Goal: Task Accomplishment & Management: Complete application form

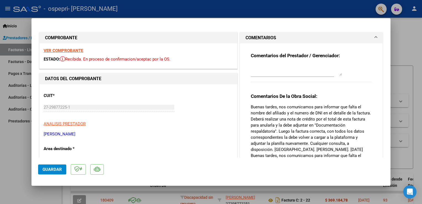
click at [406, 31] on div at bounding box center [211, 102] width 422 height 204
type input "$ 0,00"
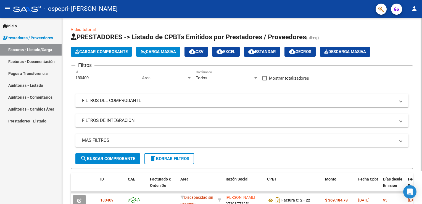
scroll to position [40, 0]
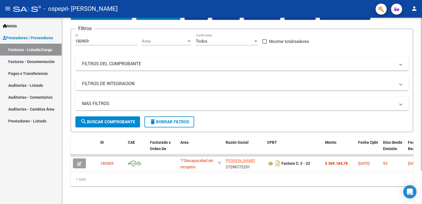
click at [422, 174] on html "menu - ospepri - [PERSON_NAME] person Inicio Instructivos Contacto OS Prestador…" at bounding box center [211, 102] width 422 height 204
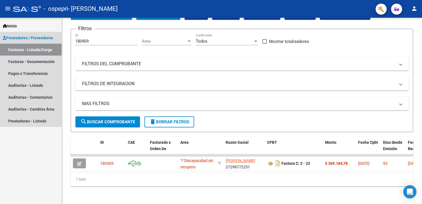
click at [27, 37] on span "Prestadores / Proveedores" at bounding box center [28, 38] width 50 height 6
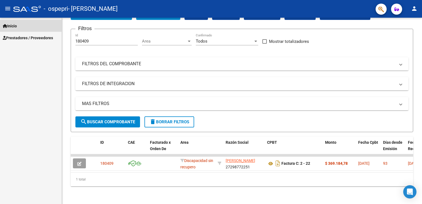
click at [12, 26] on span "Inicio" at bounding box center [10, 26] width 14 height 6
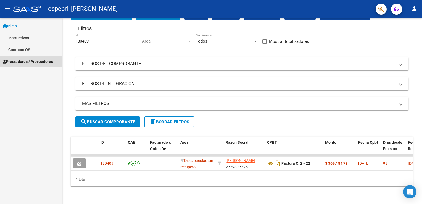
click at [12, 60] on span "Prestadores / Proveedores" at bounding box center [28, 62] width 50 height 6
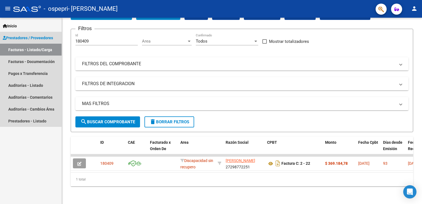
click at [19, 49] on link "Facturas - Listado/Carga" at bounding box center [31, 50] width 62 height 12
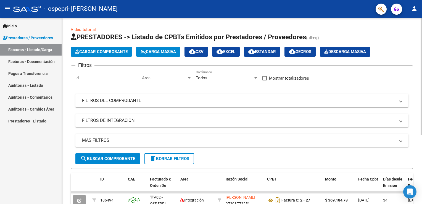
scroll to position [109, 0]
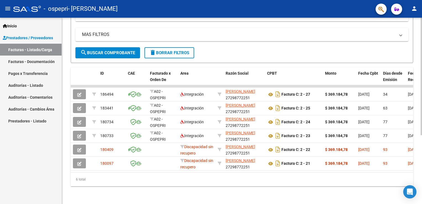
click at [421, 201] on div at bounding box center [421, 111] width 1 height 186
click at [124, 50] on span "search Buscar Comprobante" at bounding box center [107, 52] width 55 height 5
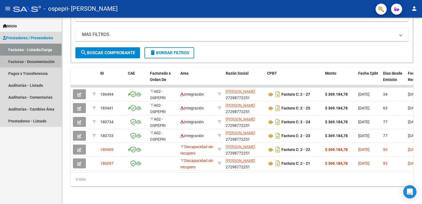
click at [37, 60] on link "Facturas - Documentación" at bounding box center [31, 62] width 62 height 12
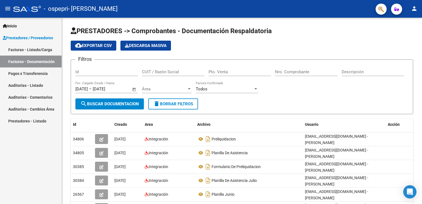
click at [18, 120] on link "Prestadores - Listado" at bounding box center [31, 121] width 62 height 12
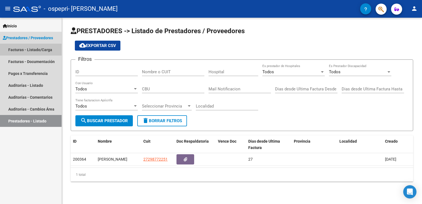
click at [44, 49] on link "Facturas - Listado/Carga" at bounding box center [31, 50] width 62 height 12
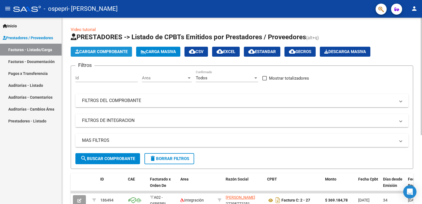
click at [104, 52] on span "Cargar Comprobante" at bounding box center [101, 51] width 52 height 5
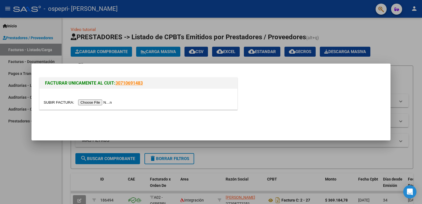
click at [91, 103] on input "file" at bounding box center [79, 102] width 70 height 6
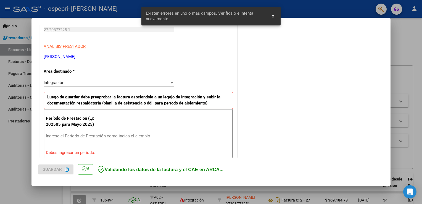
scroll to position [115, 0]
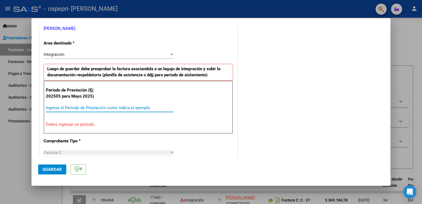
click at [66, 106] on input "Ingrese el Período de Prestación como indica el ejemplo" at bounding box center [110, 107] width 128 height 5
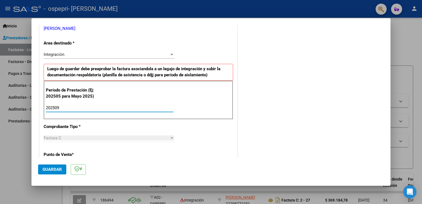
type input "202509"
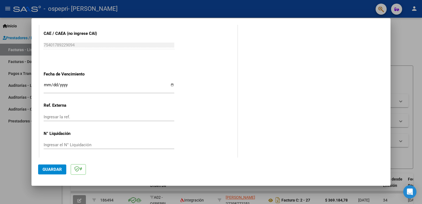
scroll to position [353, 0]
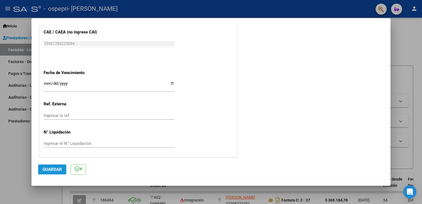
click at [51, 167] on span "Guardar" at bounding box center [52, 169] width 19 height 5
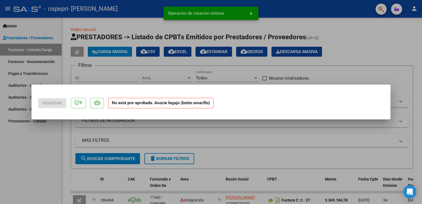
scroll to position [0, 0]
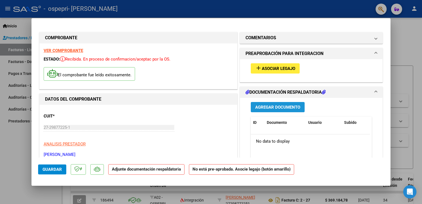
click at [277, 105] on span "Agregar Documento" at bounding box center [277, 107] width 45 height 5
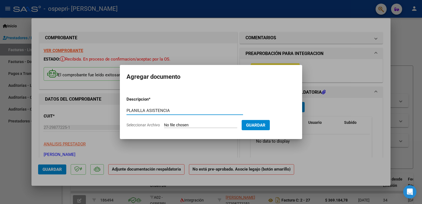
type input "PLANILLA ASISTENCIA"
click at [147, 126] on span "Seleccionar Archivo" at bounding box center [143, 125] width 33 height 4
click at [164, 126] on input "Seleccionar Archivo" at bounding box center [200, 125] width 73 height 5
click at [146, 125] on span "Seleccionar Archivo" at bounding box center [143, 125] width 33 height 4
click at [164, 125] on input "Seleccionar Archivo" at bounding box center [200, 125] width 73 height 5
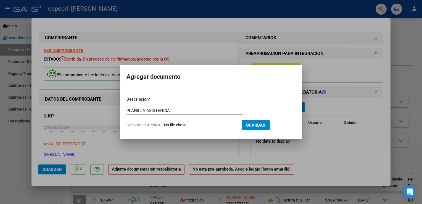
type input "C:\fakepath\Septiembre. Planilla.[PERSON_NAME].pdf"
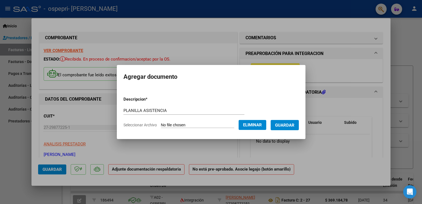
click at [287, 125] on span "Guardar" at bounding box center [284, 125] width 19 height 5
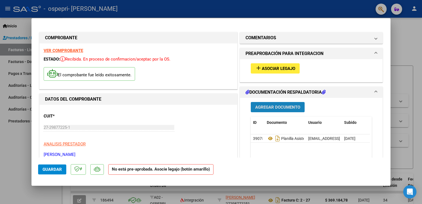
click at [279, 107] on span "Agregar Documento" at bounding box center [277, 107] width 45 height 5
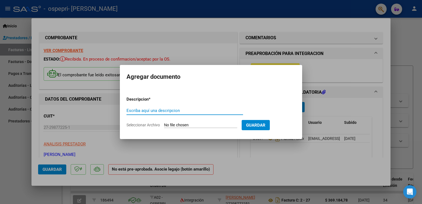
click at [145, 112] on input "Escriba aquí una descripcion" at bounding box center [185, 110] width 117 height 5
type input "FORMULARIO DE PRELIQUIDACION"
click at [150, 124] on span "Seleccionar Archivo" at bounding box center [143, 125] width 33 height 4
click at [164, 124] on input "Seleccionar Archivo" at bounding box center [200, 125] width 73 height 5
type input "C:\fakepath\[PERSON_NAME] -09.pdf"
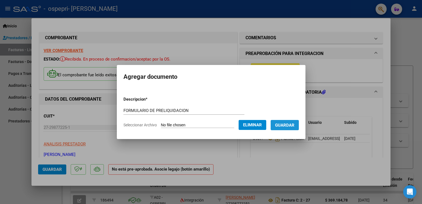
click at [287, 125] on span "Guardar" at bounding box center [284, 125] width 19 height 5
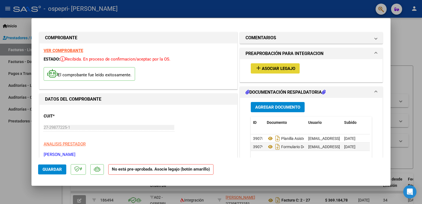
click at [278, 67] on span "Asociar Legajo" at bounding box center [278, 68] width 33 height 5
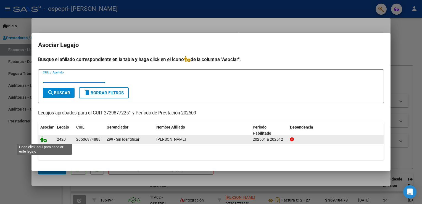
click at [43, 138] on icon at bounding box center [43, 139] width 7 height 6
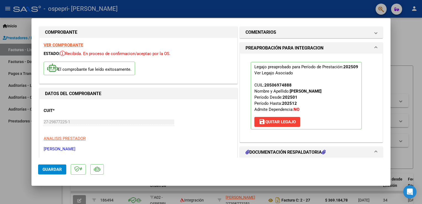
click at [390, 154] on mat-dialog-content "COMPROBANTE VER COMPROBANTE ESTADO: Recibida. En proceso de confirmacion/acepta…" at bounding box center [210, 91] width 359 height 133
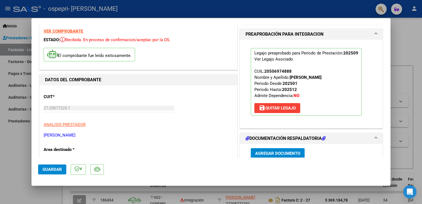
click at [390, 154] on mat-dialog-content "COMPROBANTE VER COMPROBANTE ESTADO: Recibida. En proceso de confirmacion/acepta…" at bounding box center [210, 91] width 359 height 133
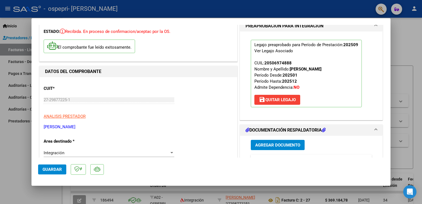
click at [390, 154] on mat-dialog-content "COMPROBANTE VER COMPROBANTE ESTADO: Recibida. En proceso de confirmacion/acepta…" at bounding box center [210, 91] width 359 height 133
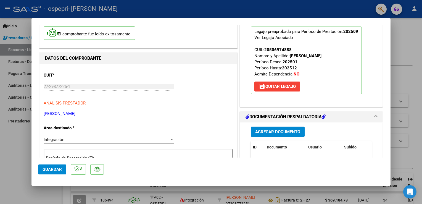
click at [390, 154] on mat-dialog-content "COMPROBANTE VER COMPROBANTE ESTADO: Recibida. En proceso de confirmacion/acepta…" at bounding box center [210, 91] width 359 height 133
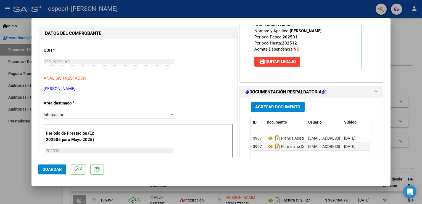
click at [390, 154] on mat-dialog-content "COMPROBANTE VER COMPROBANTE ESTADO: Recibida. En proceso de confirmacion/acepta…" at bounding box center [210, 91] width 359 height 133
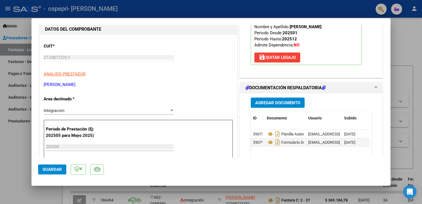
click at [390, 154] on mat-dialog-content "COMPROBANTE VER COMPROBANTE ESTADO: Recibida. En proceso de confirmacion/acepta…" at bounding box center [210, 91] width 359 height 133
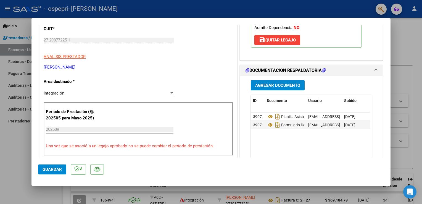
click at [390, 154] on mat-dialog-content "COMPROBANTE VER COMPROBANTE ESTADO: Recibida. En proceso de confirmacion/acepta…" at bounding box center [210, 91] width 359 height 133
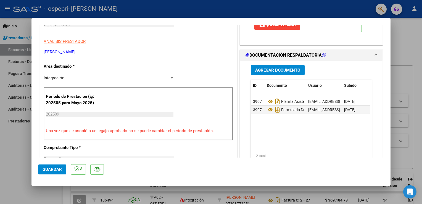
click at [390, 154] on mat-dialog-content "COMPROBANTE VER COMPROBANTE ESTADO: Recibida. En proceso de confirmacion/acepta…" at bounding box center [210, 91] width 359 height 133
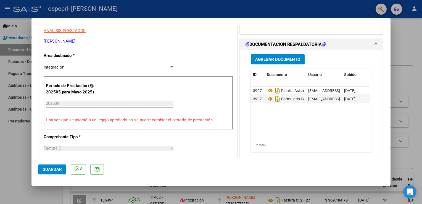
click at [390, 154] on mat-dialog-content "COMPROBANTE VER COMPROBANTE ESTADO: Recibida. En proceso de confirmacion/acepta…" at bounding box center [210, 91] width 359 height 133
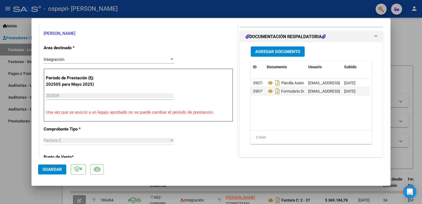
click at [390, 154] on mat-dialog-content "COMPROBANTE VER COMPROBANTE ESTADO: Recibida. En proceso de confirmacion/acepta…" at bounding box center [210, 91] width 359 height 133
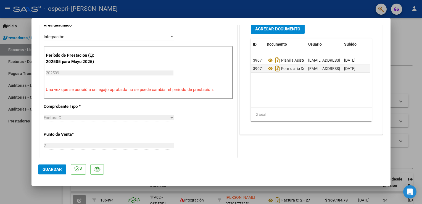
click at [390, 154] on mat-dialog-content "COMPROBANTE VER COMPROBANTE ESTADO: Recibida. En proceso de confirmacion/acepta…" at bounding box center [210, 91] width 359 height 133
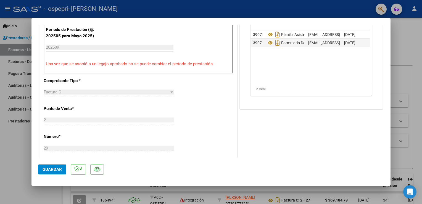
click at [390, 154] on mat-dialog-content "COMPROBANTE VER COMPROBANTE ESTADO: Recibida. En proceso de confirmacion/acepta…" at bounding box center [210, 91] width 359 height 133
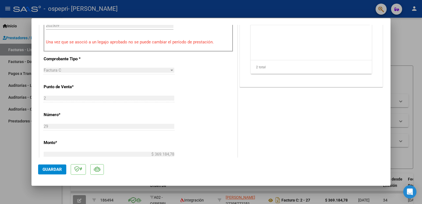
click at [390, 154] on mat-dialog-content "COMPROBANTE VER COMPROBANTE ESTADO: Recibida. En proceso de confirmacion/acepta…" at bounding box center [210, 91] width 359 height 133
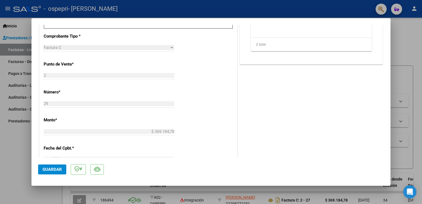
click at [390, 154] on mat-dialog-content "COMPROBANTE VER COMPROBANTE ESTADO: Recibida. En proceso de confirmacion/acepta…" at bounding box center [210, 91] width 359 height 133
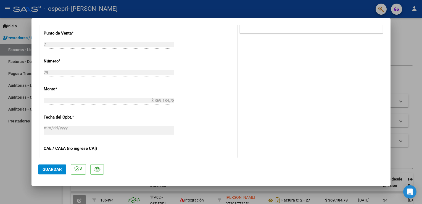
click at [390, 154] on mat-dialog-content "COMPROBANTE VER COMPROBANTE ESTADO: Recibida. En proceso de confirmacion/acepta…" at bounding box center [210, 91] width 359 height 133
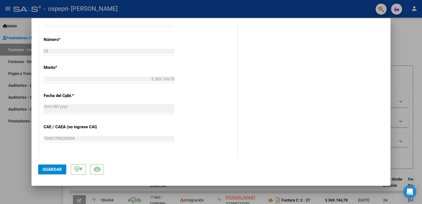
click at [390, 154] on mat-dialog-content "COMPROBANTE VER COMPROBANTE ESTADO: Recibida. En proceso de confirmacion/acepta…" at bounding box center [210, 91] width 359 height 133
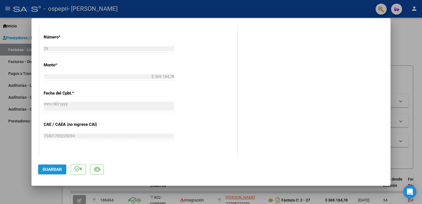
click at [49, 169] on span "Guardar" at bounding box center [52, 169] width 19 height 5
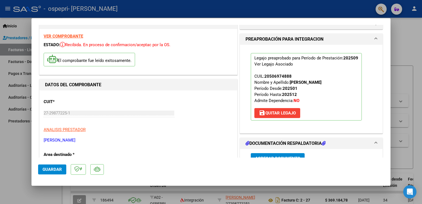
scroll to position [0, 0]
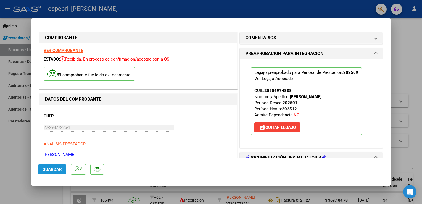
click at [59, 171] on span "Guardar" at bounding box center [52, 169] width 19 height 5
